Goal: Find specific page/section: Find specific page/section

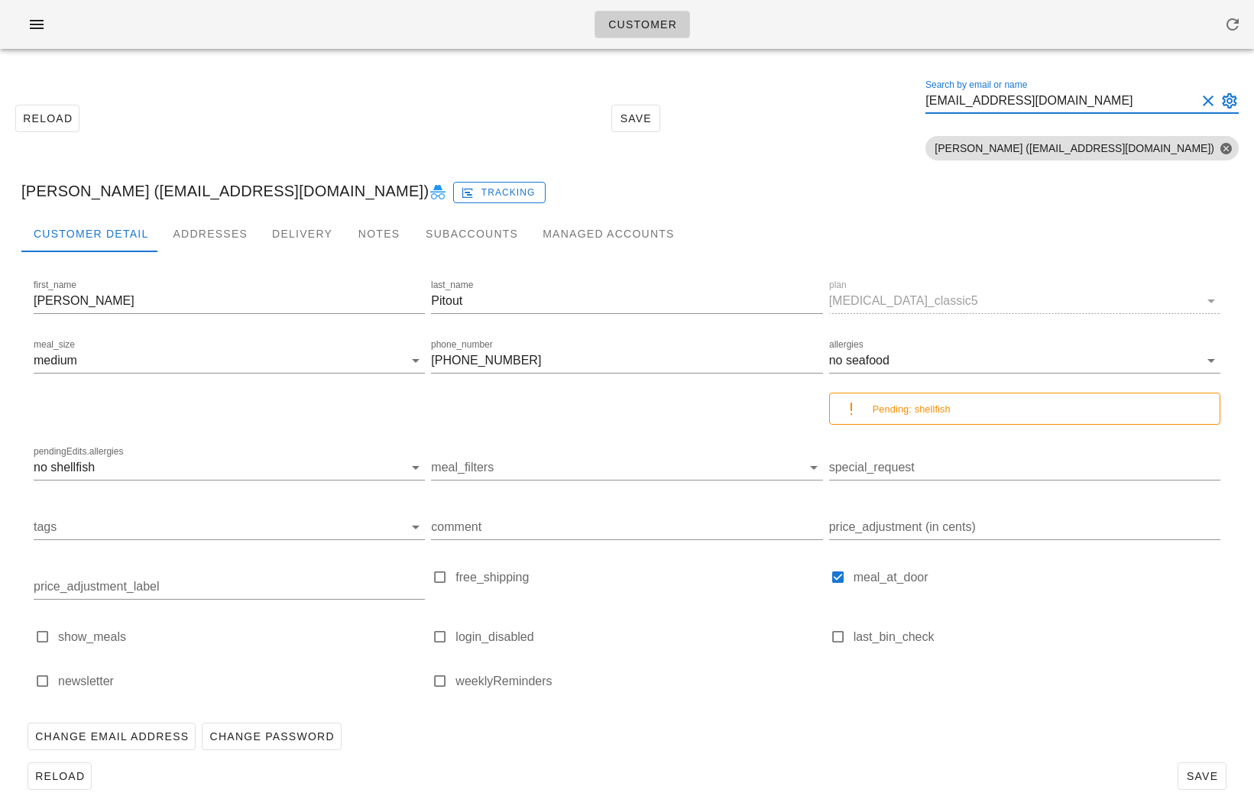
click at [1148, 96] on input "shankeith@gmail.com" at bounding box center [1061, 101] width 271 height 24
click at [1146, 102] on input "shankeith@gmail.com" at bounding box center [1061, 101] width 271 height 24
drag, startPoint x: 1147, startPoint y: 102, endPoint x: 990, endPoint y: 103, distance: 157.4
click at [991, 103] on div "Reload Save Search by email or name shankeith@gmail.com Include deleted account…" at bounding box center [627, 118] width 1236 height 96
click at [1173, 125] on div at bounding box center [1082, 124] width 313 height 11
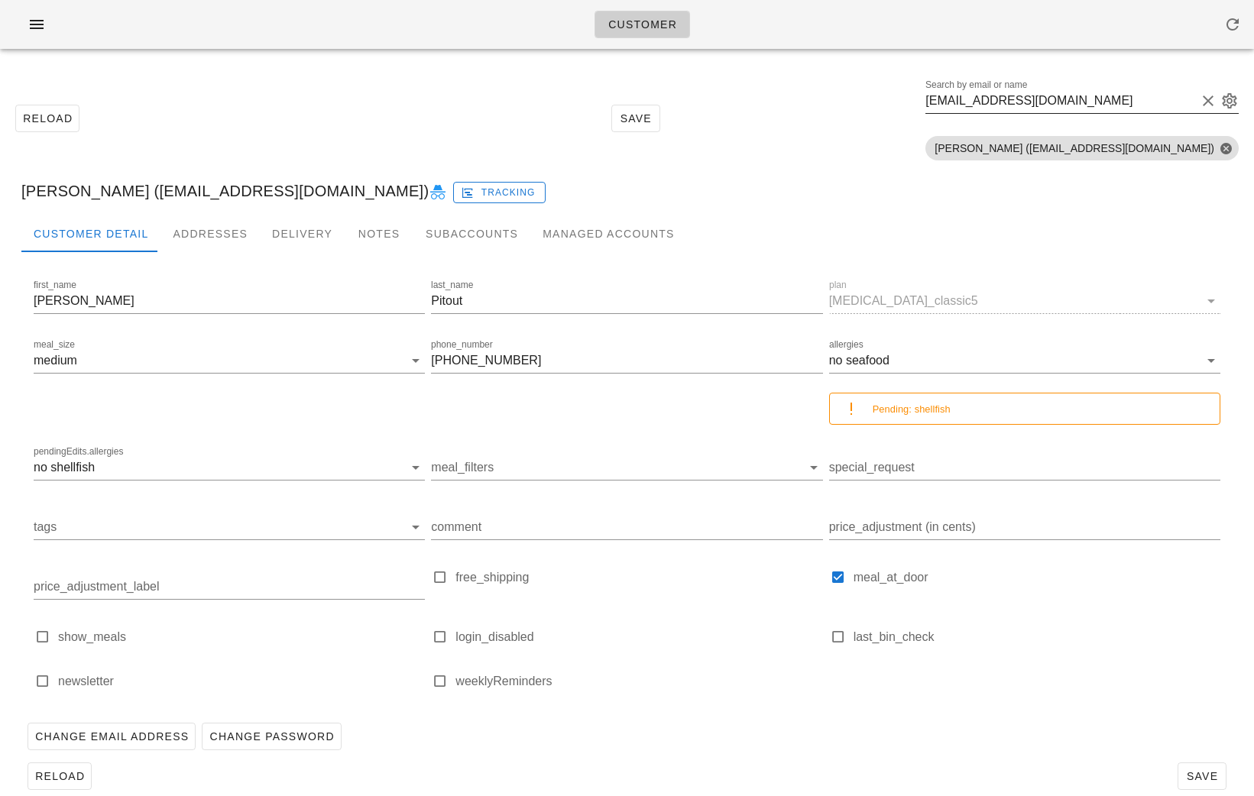
click at [1212, 105] on button "Clear Search by email or name" at bounding box center [1208, 101] width 18 height 18
click at [1230, 151] on button "Close" at bounding box center [1226, 148] width 14 height 14
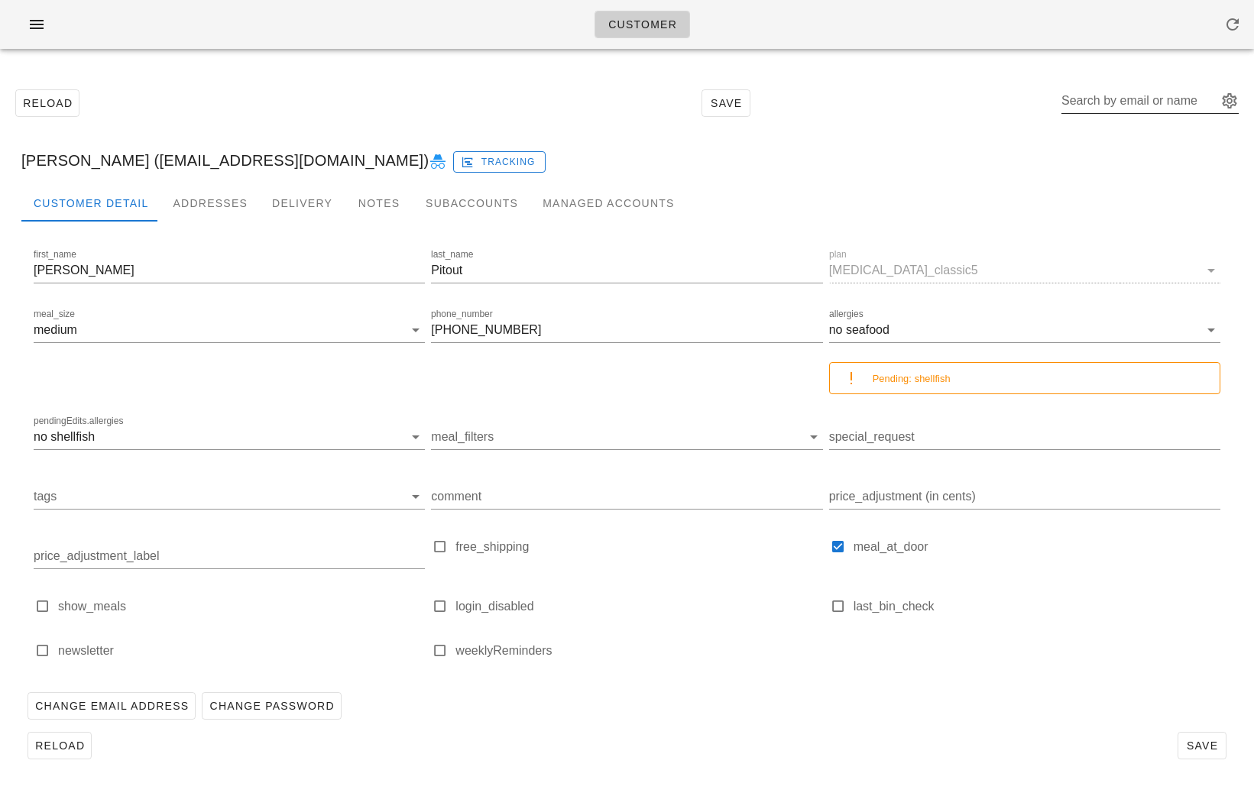
click at [1127, 100] on div "Search by email or name" at bounding box center [1138, 101] width 153 height 24
paste input "shankeith@gmail.com"
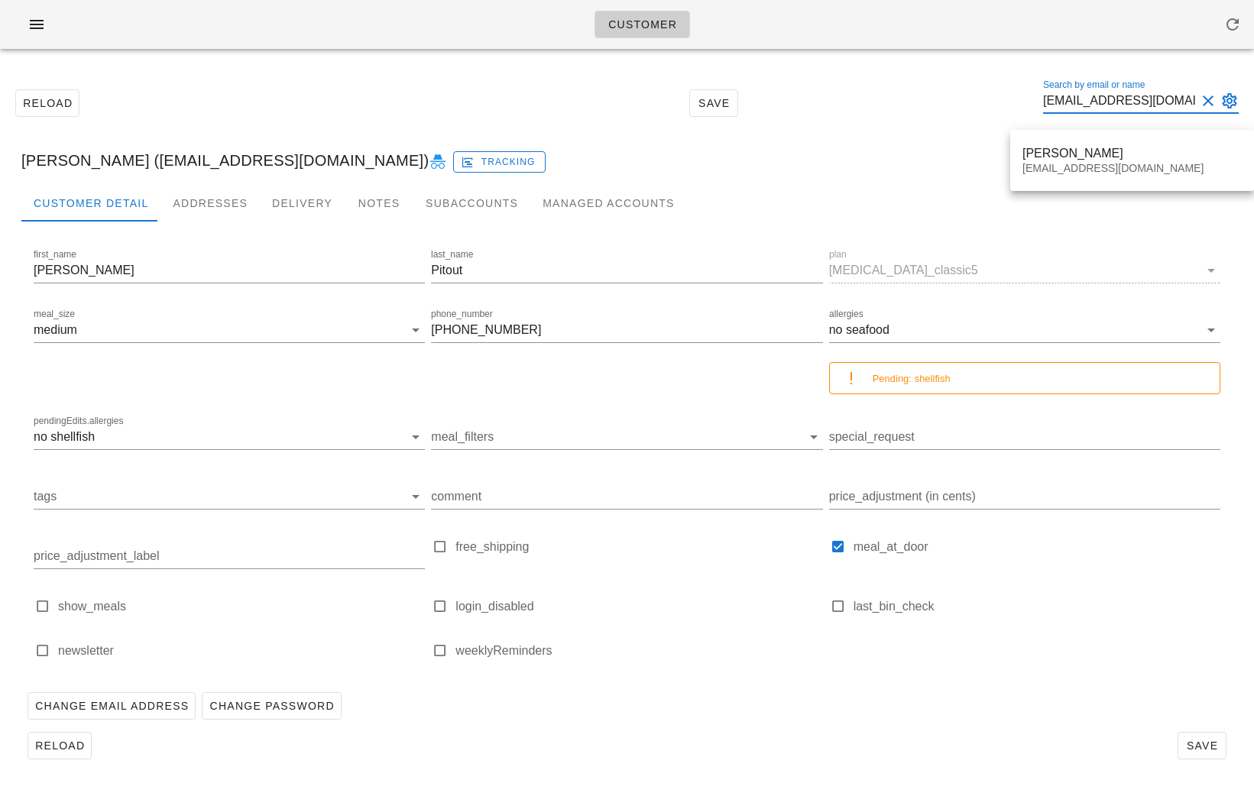
type input "shankeith@gmail.com"
click at [1122, 162] on div "shankeith@gmail.com" at bounding box center [1132, 168] width 219 height 13
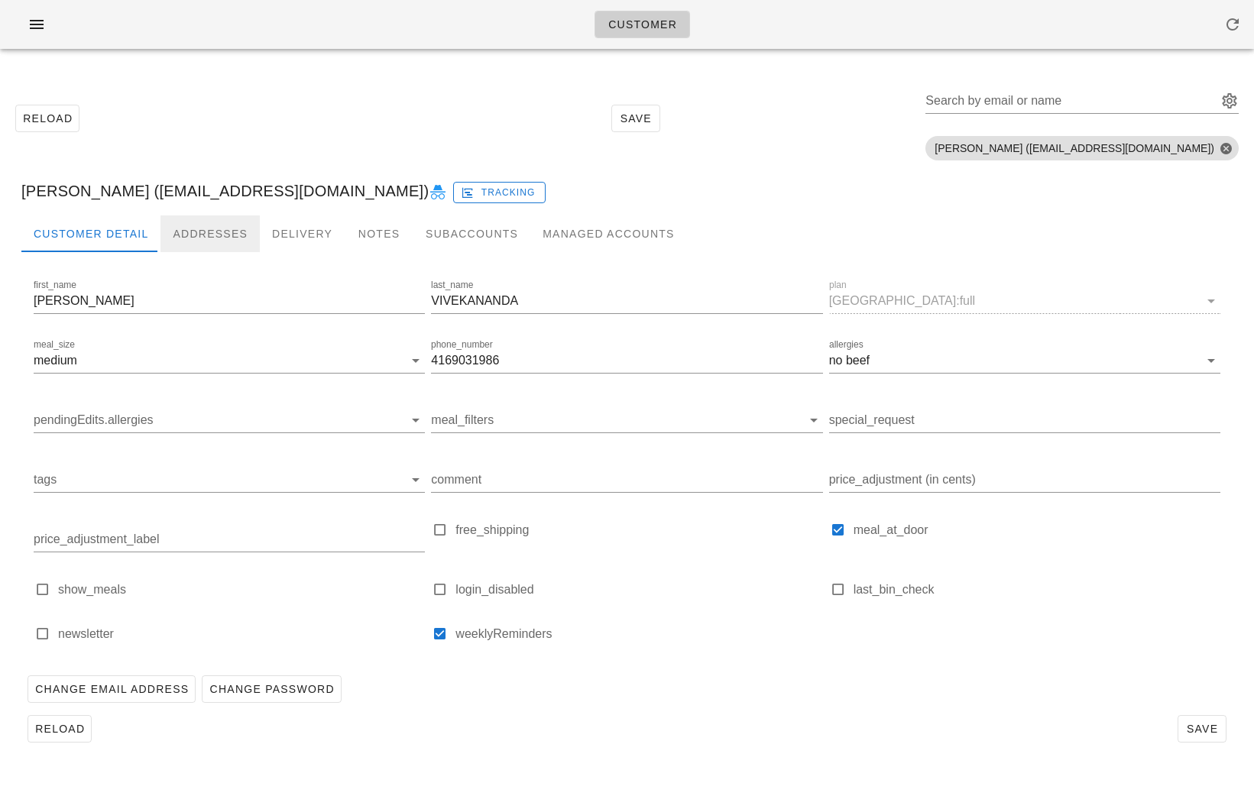
click at [210, 216] on div "Addresses" at bounding box center [210, 234] width 99 height 37
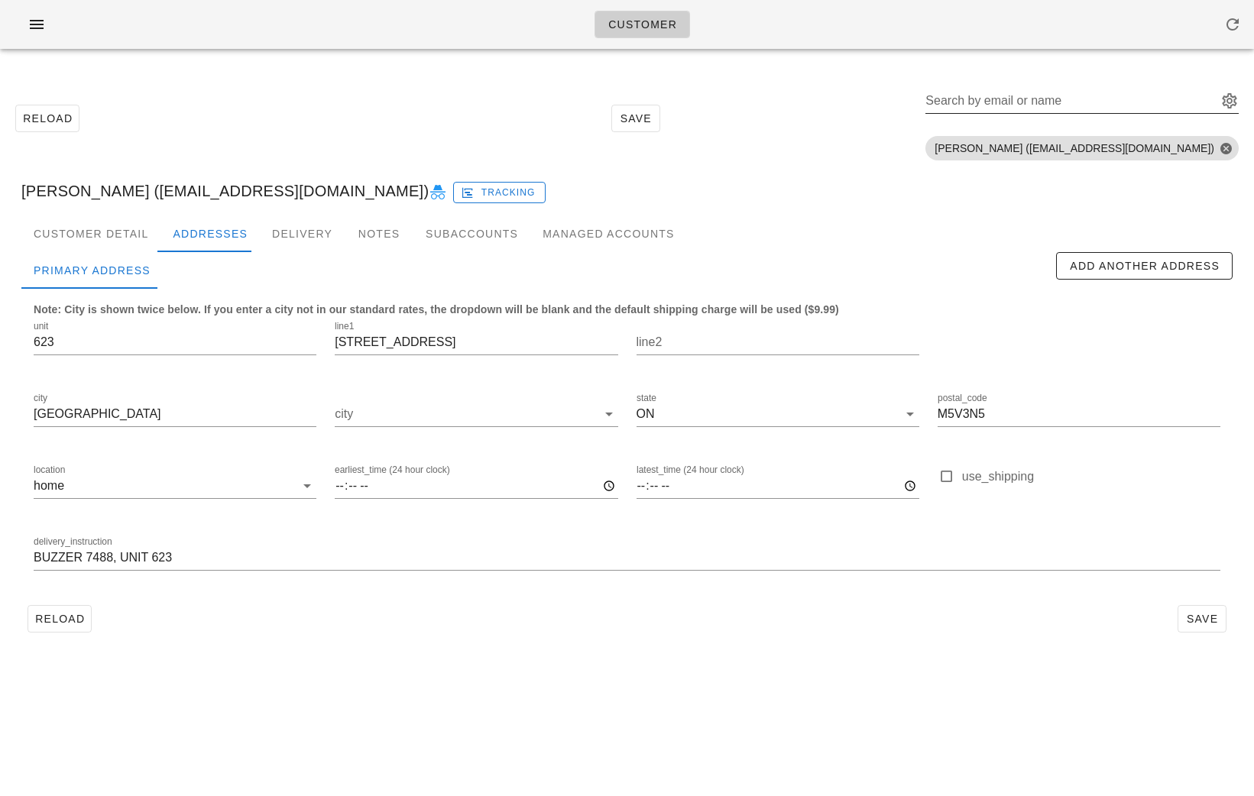
click at [1042, 89] on div "Search by email or name" at bounding box center [1070, 101] width 289 height 24
paste input "lhellrung@cassels.com"
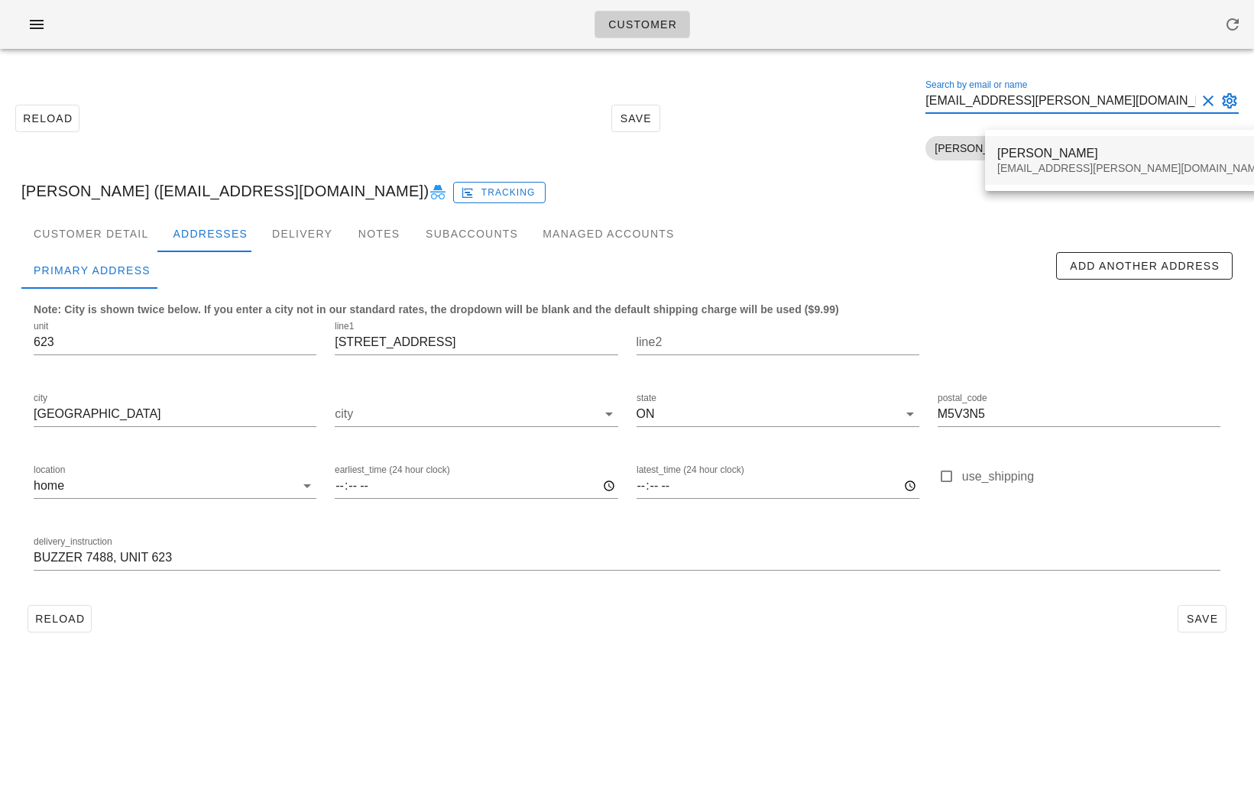
type input "lhellrung@cassels.com"
click at [1037, 151] on div "Layne Hellrung" at bounding box center [1131, 153] width 269 height 15
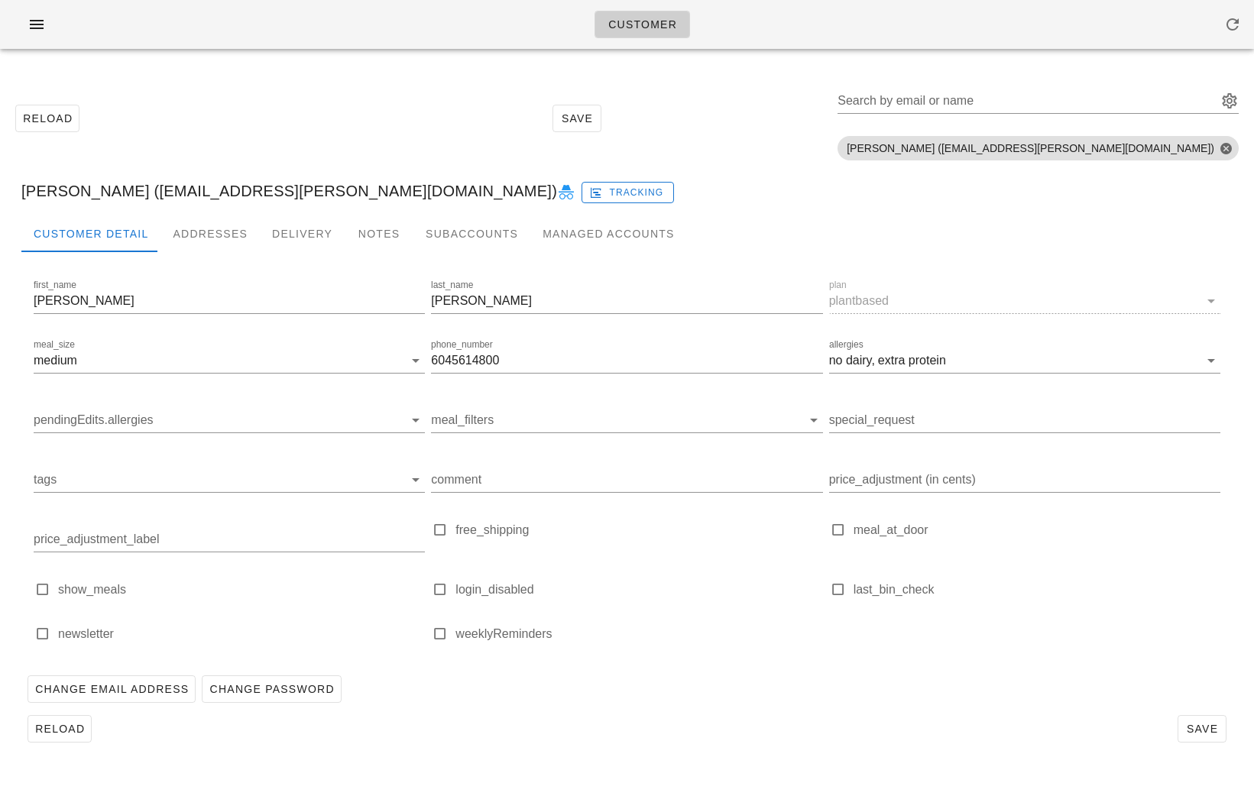
click at [557, 191] on icon at bounding box center [566, 192] width 18 height 18
click at [1096, 106] on input "Search by email or name" at bounding box center [1026, 101] width 377 height 24
paste input "Robertjdavis@live.ca"
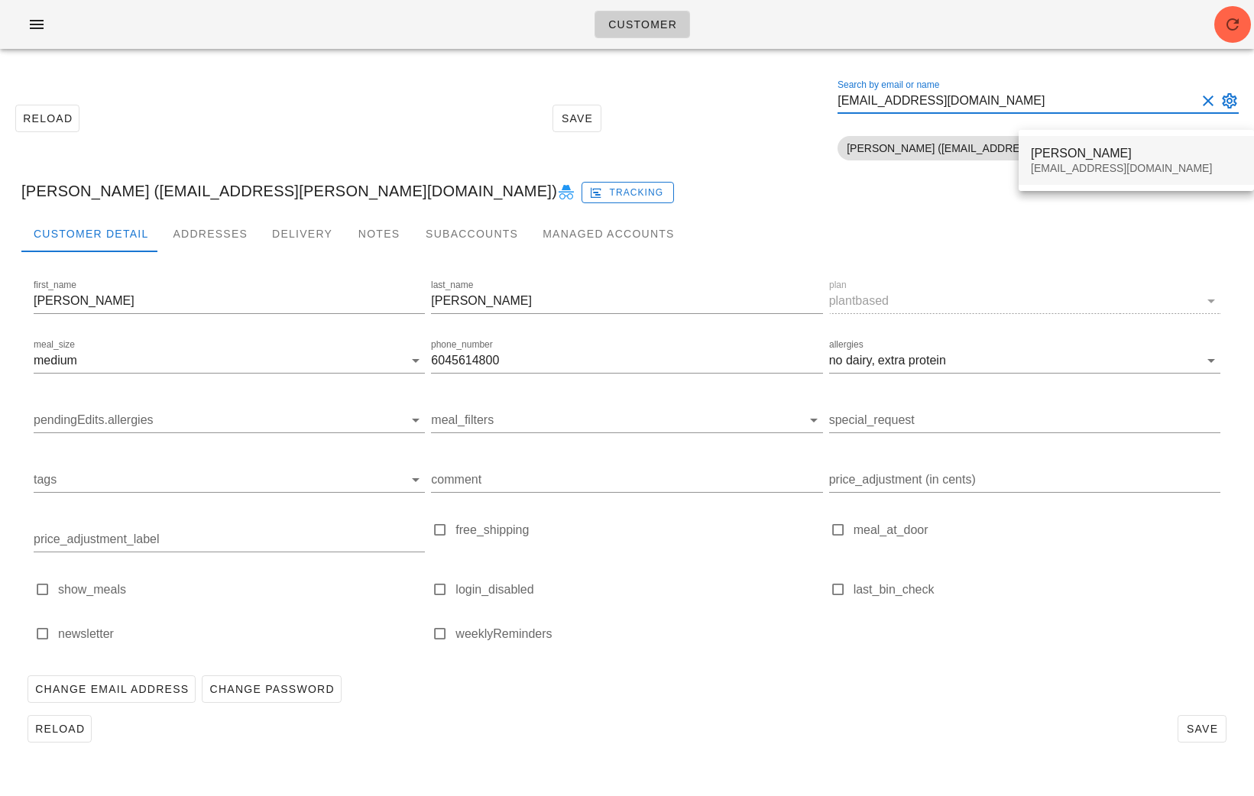
type input "Robertjdavis@live.ca"
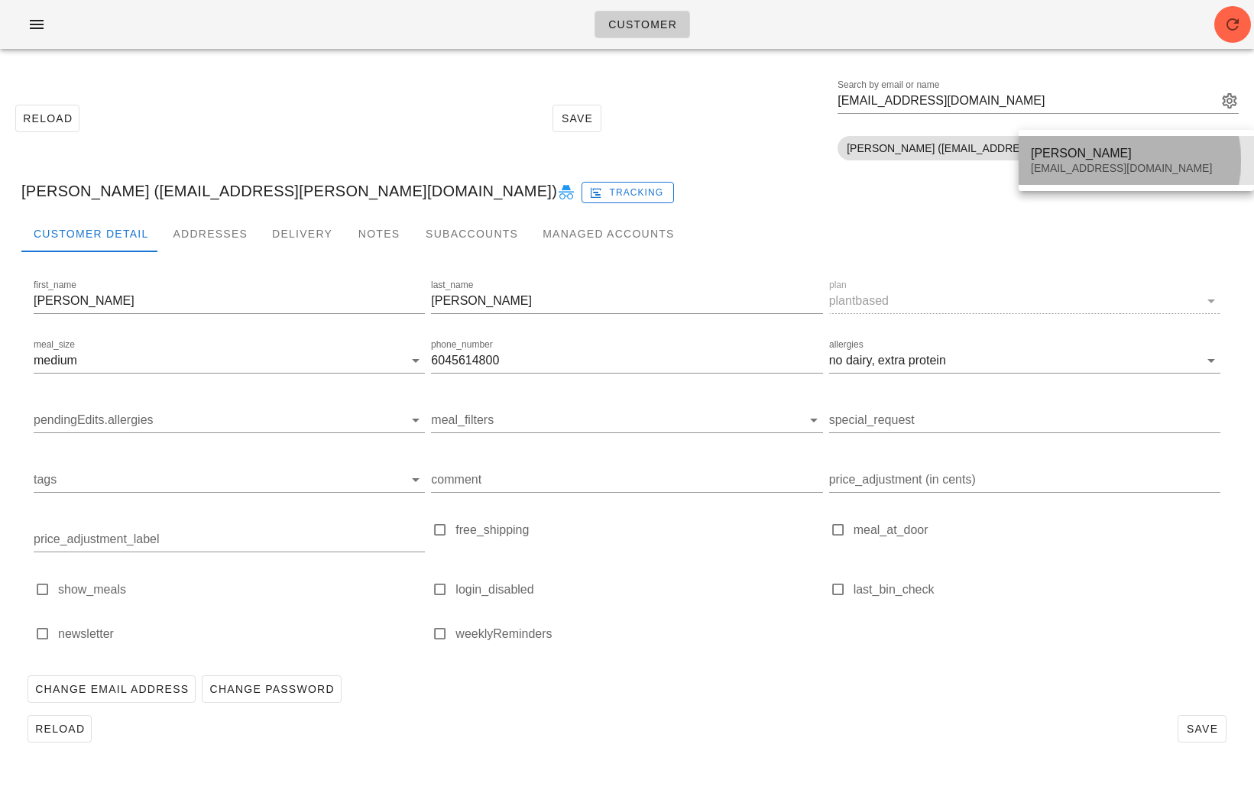
click at [1085, 161] on div "Gary Davis Robertjdavis@live.ca" at bounding box center [1136, 160] width 211 height 47
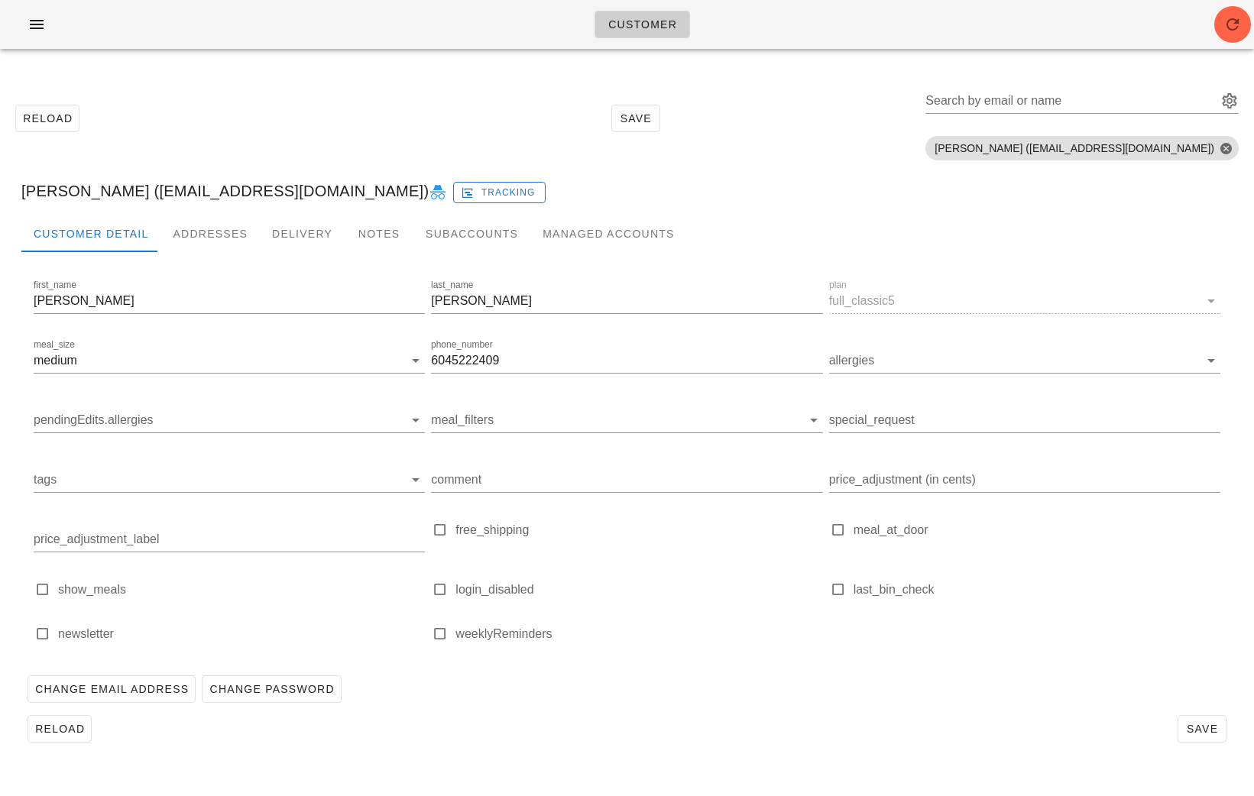
click at [429, 191] on icon at bounding box center [438, 192] width 18 height 18
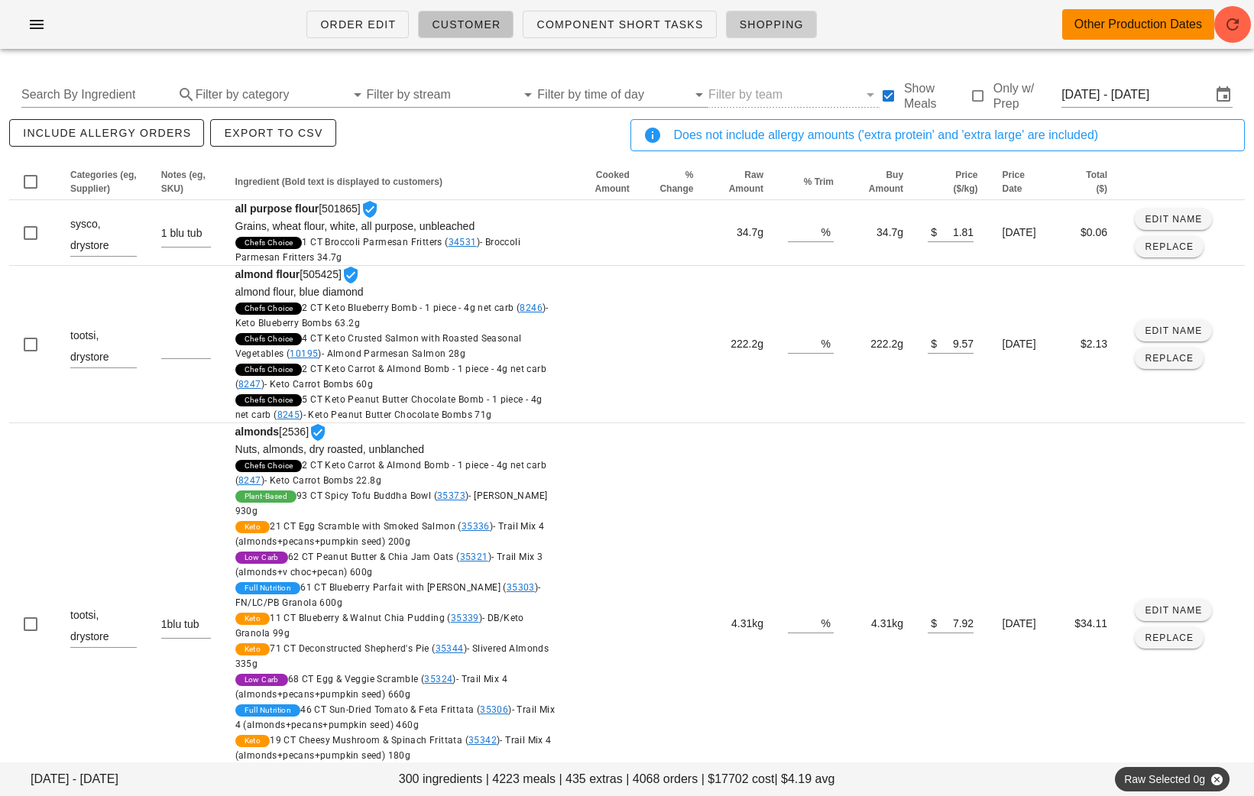
click at [469, 29] on span "Customer" at bounding box center [466, 24] width 70 height 12
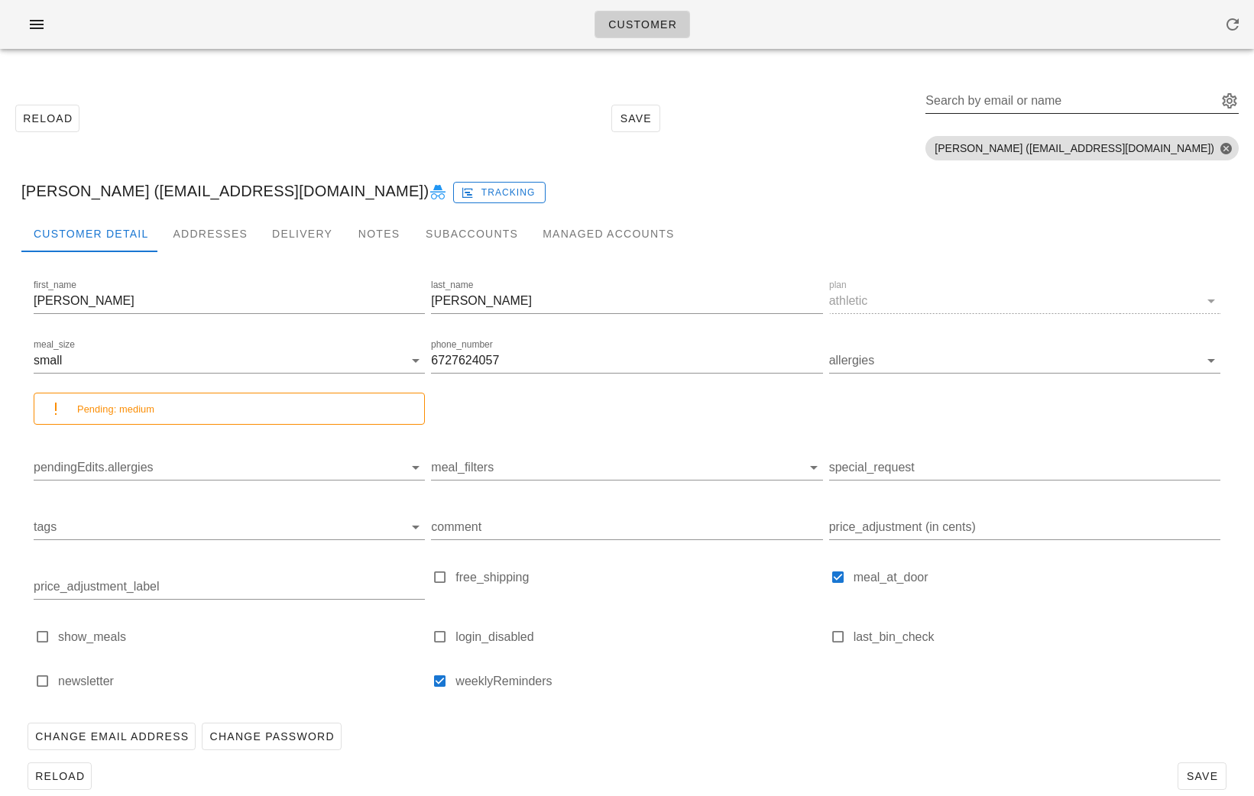
click at [1075, 92] on div "Search by email or name" at bounding box center [1070, 101] width 289 height 24
paste input "marketselling09@gmail.com"
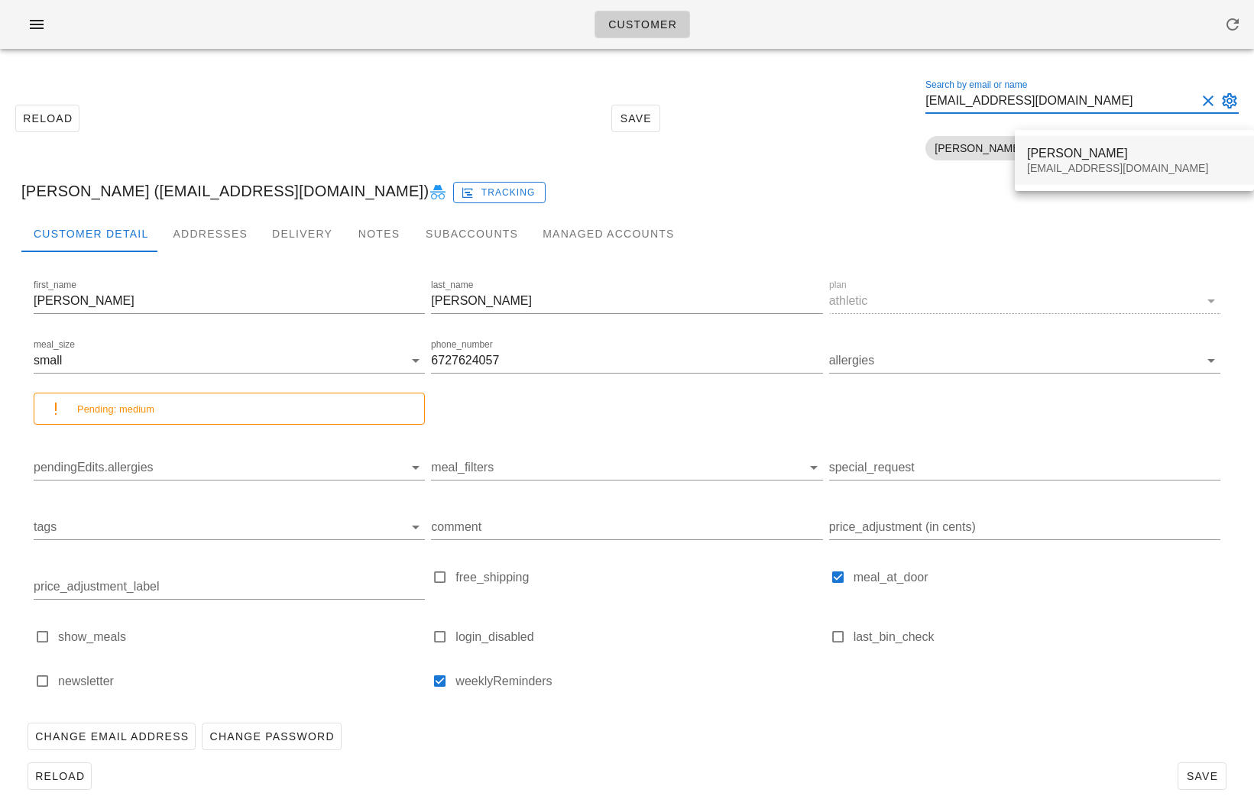
type input "marketselling09@gmail.com"
click at [1075, 177] on div "Jiyoon J marketselling09@gmail.com" at bounding box center [1134, 160] width 215 height 47
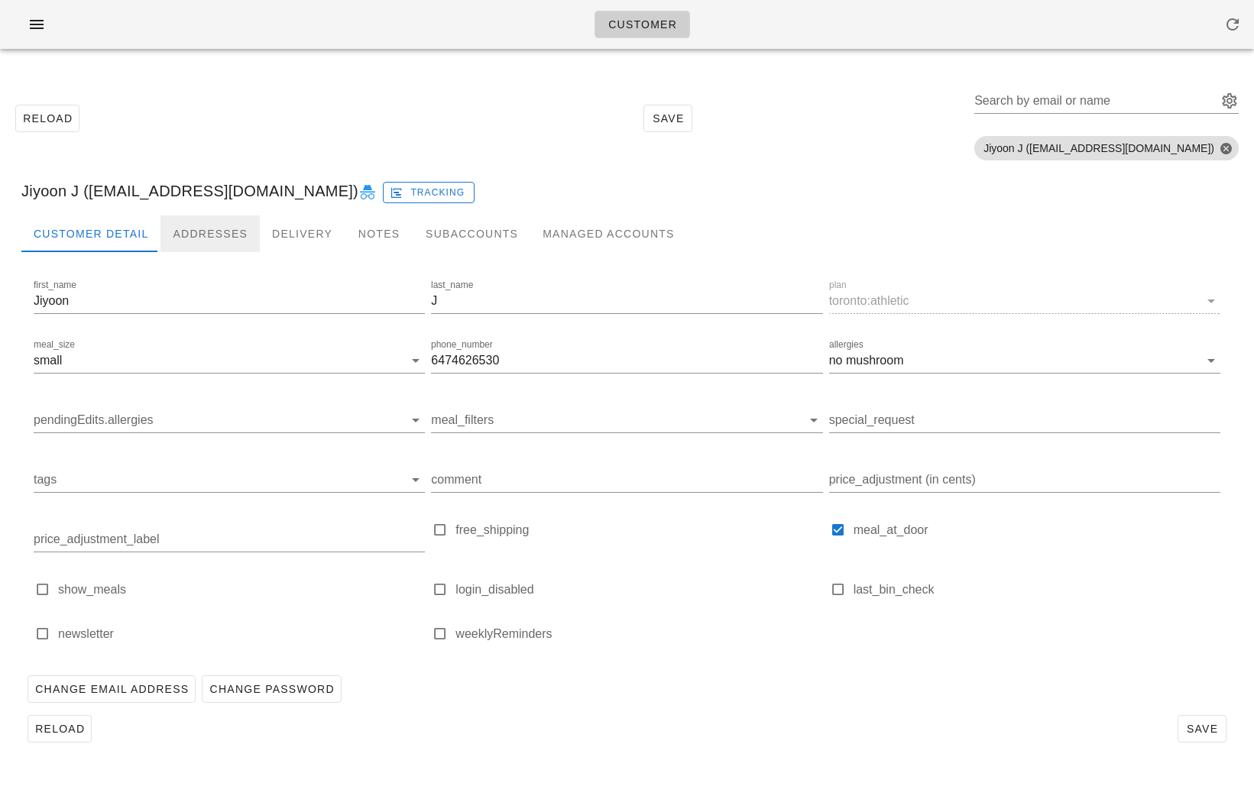
click at [233, 238] on div "Addresses" at bounding box center [210, 234] width 99 height 37
